Goal: Check status: Check status

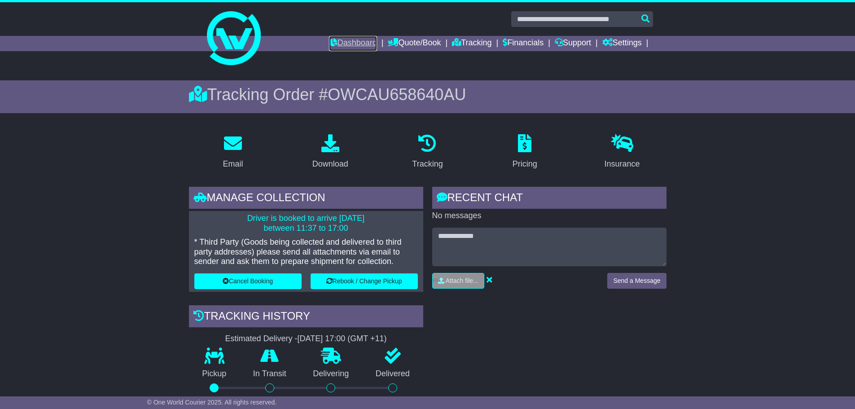
click at [351, 37] on link "Dashboard" at bounding box center [353, 43] width 48 height 15
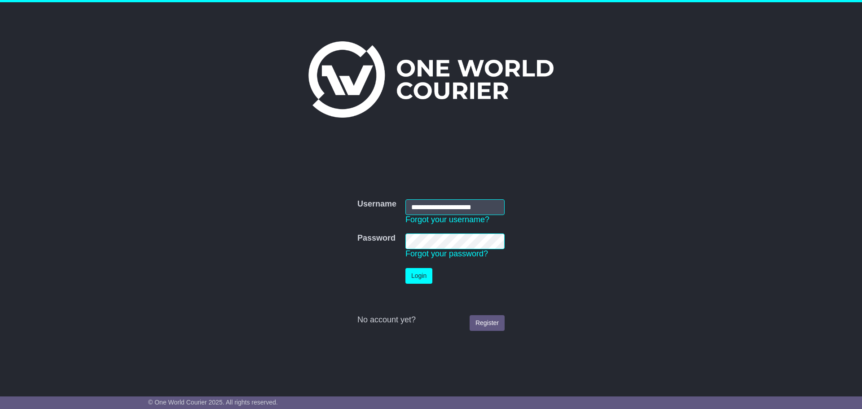
click at [415, 272] on button "Login" at bounding box center [418, 276] width 27 height 16
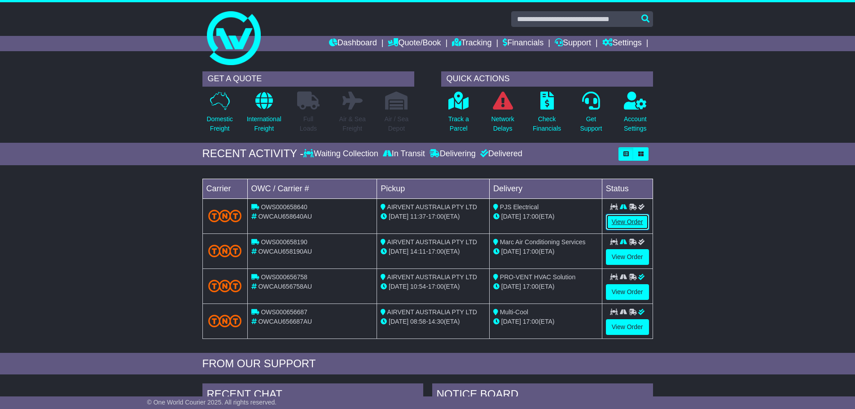
click at [624, 217] on link "View Order" at bounding box center [627, 222] width 43 height 16
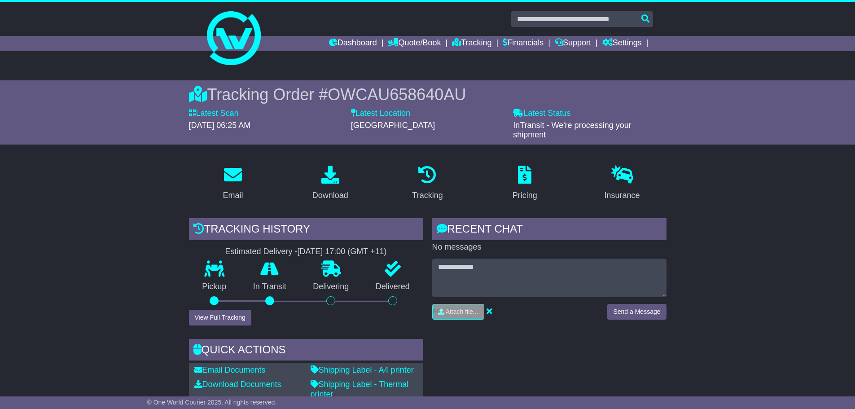
click at [353, 96] on span "OWCAU658640AU" at bounding box center [397, 94] width 138 height 18
copy span "OWCAU658640AU"
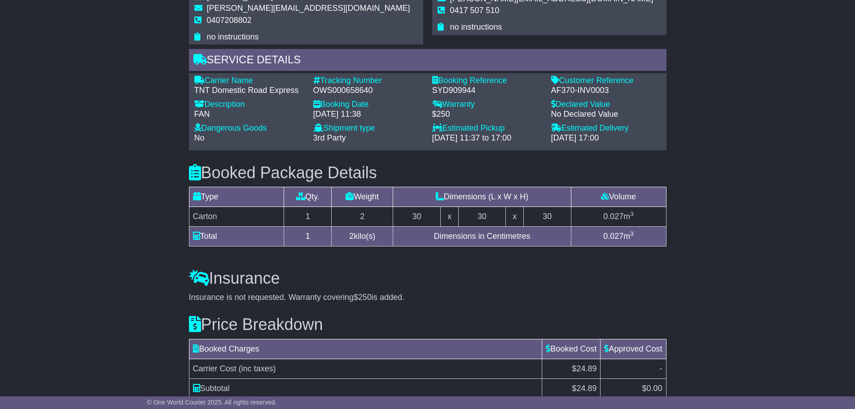
scroll to position [656, 0]
